Goal: Task Accomplishment & Management: Use online tool/utility

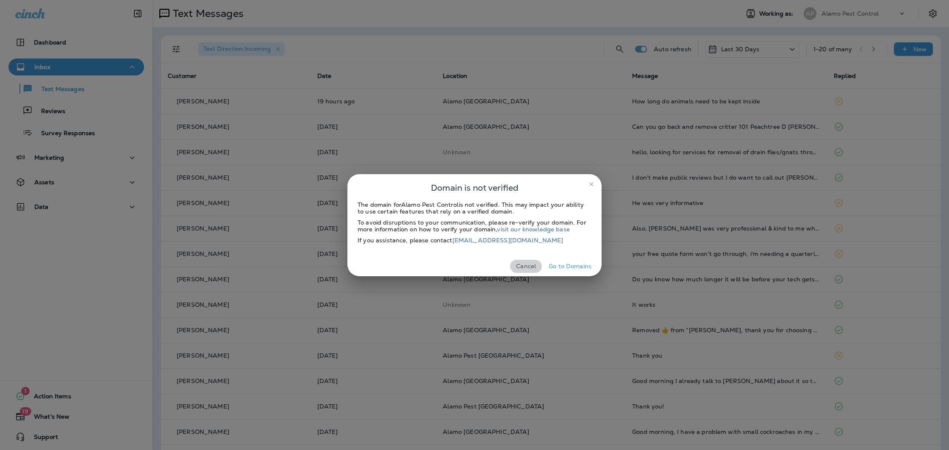
click at [521, 263] on button "Cancel" at bounding box center [526, 266] width 32 height 13
